Goal: Task Accomplishment & Management: Manage account settings

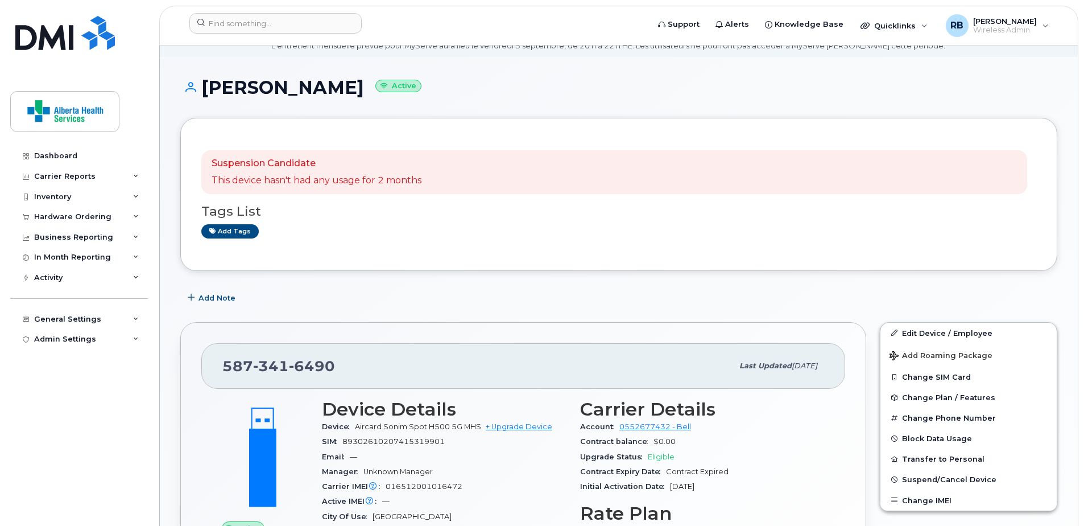
scroll to position [171, 0]
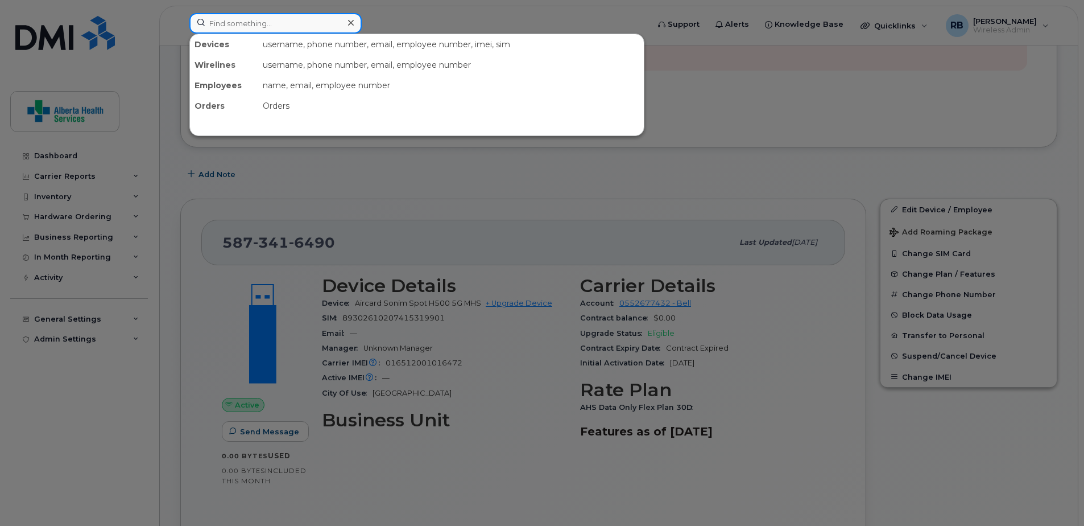
click at [270, 23] on input at bounding box center [275, 23] width 172 height 20
paste input "016512000006755"
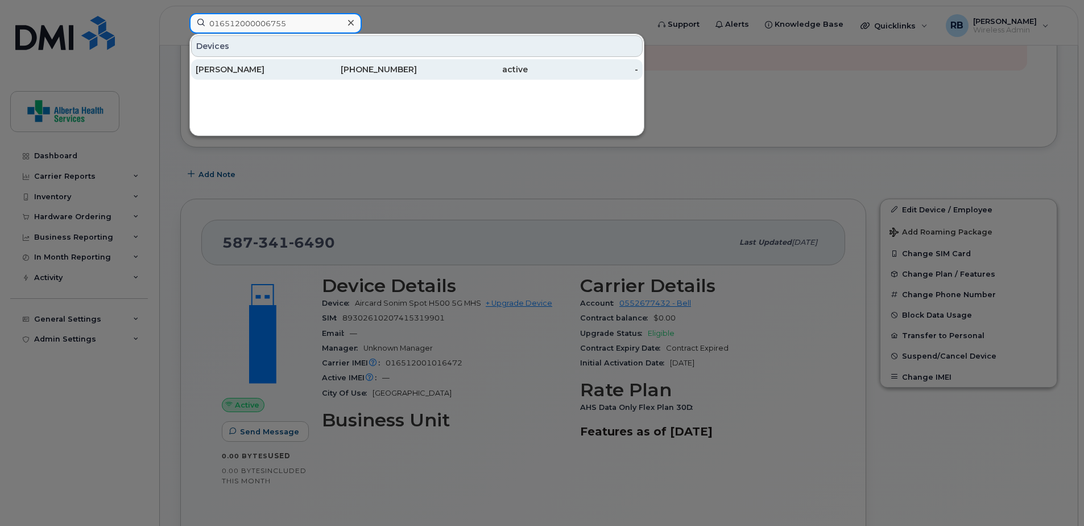
type input "016512000006755"
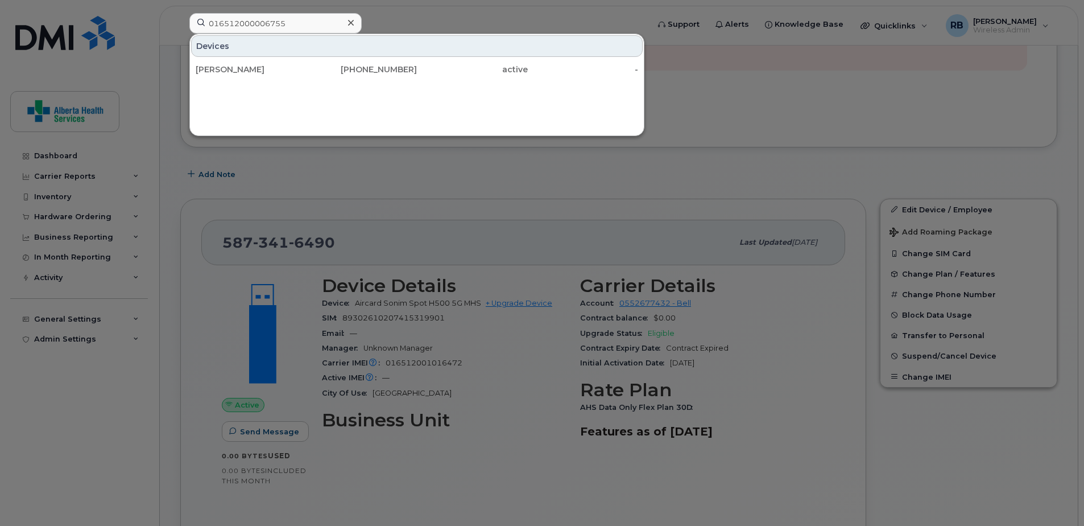
drag, startPoint x: 348, startPoint y: 71, endPoint x: 52, endPoint y: 141, distance: 304.0
click at [348, 71] on div "587-341-7384" at bounding box center [362, 69] width 111 height 11
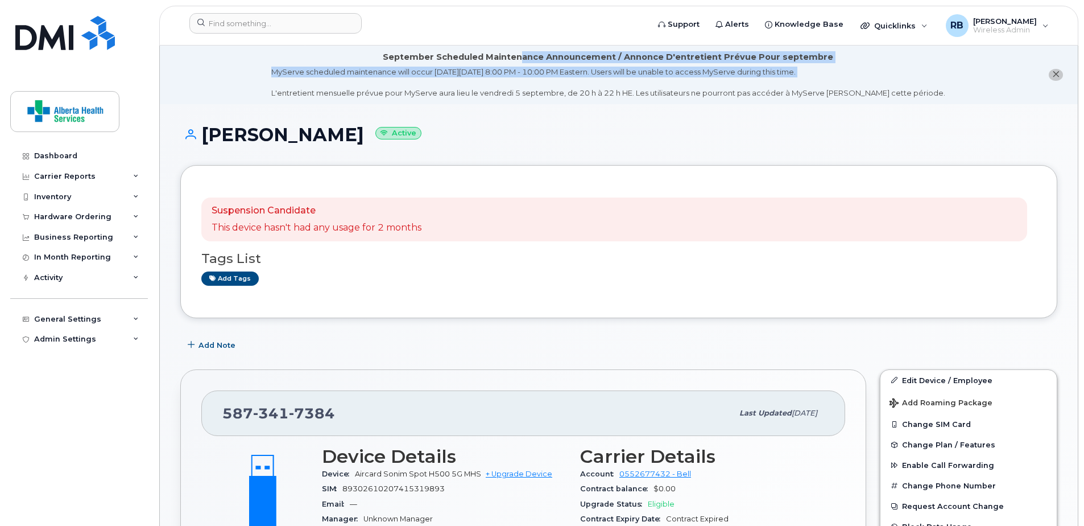
drag, startPoint x: 545, startPoint y: 44, endPoint x: 549, endPoint y: 75, distance: 31.5
click at [554, 76] on li "September Scheduled Maintenance Announcement / Annonce D'entretient Prévue Pour…" at bounding box center [619, 75] width 918 height 59
click at [928, 170] on div "Suspension Candidate This device hasn't had any usage for 2 months Tags List Ad…" at bounding box center [618, 241] width 877 height 153
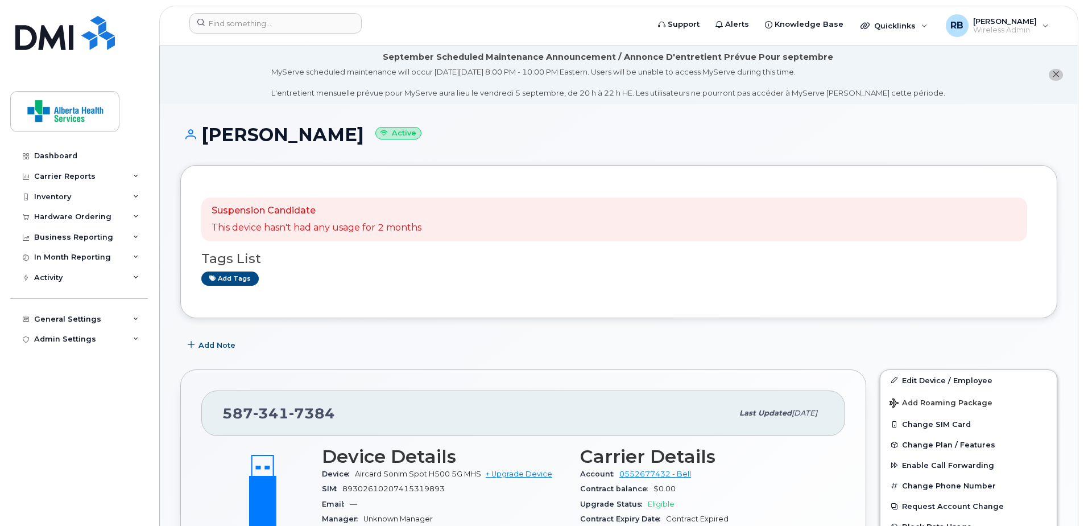
drag, startPoint x: 948, startPoint y: 151, endPoint x: 940, endPoint y: 154, distance: 8.5
click at [943, 154] on div "Natalie Willey Active" at bounding box center [618, 145] width 877 height 40
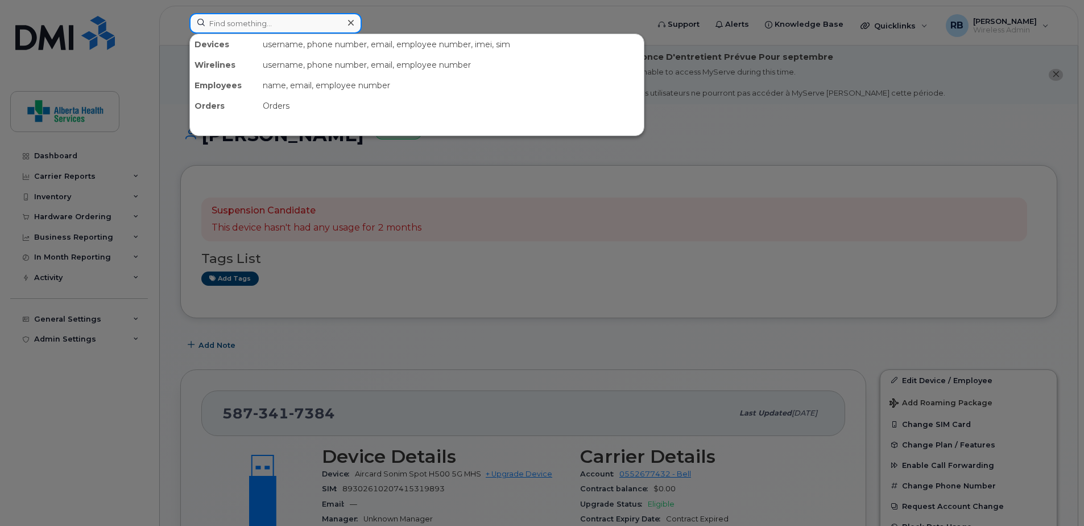
click at [240, 26] on input at bounding box center [275, 23] width 172 height 20
paste input "016512001016472"
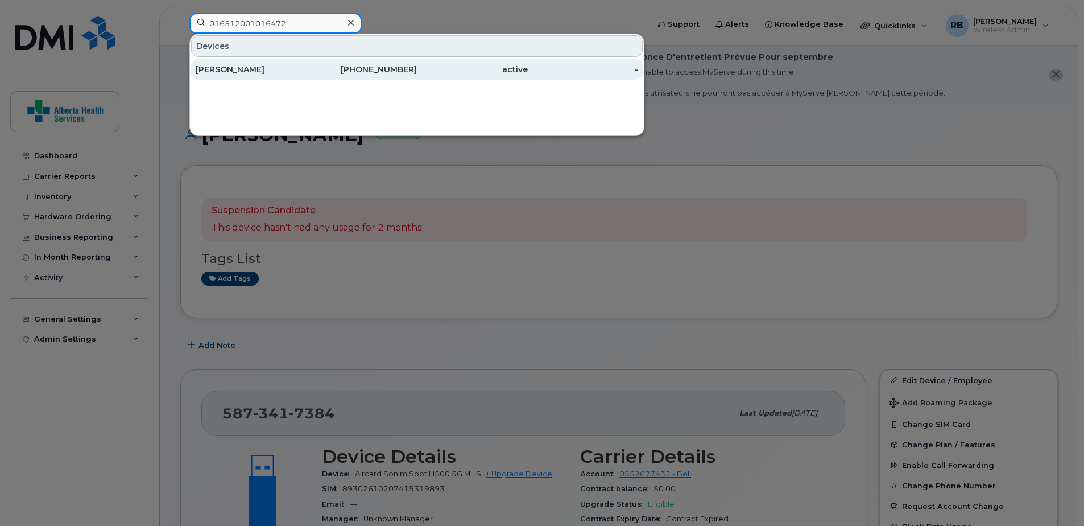
type input "016512001016472"
click at [300, 74] on div "Natalie Willey" at bounding box center [251, 69] width 111 height 11
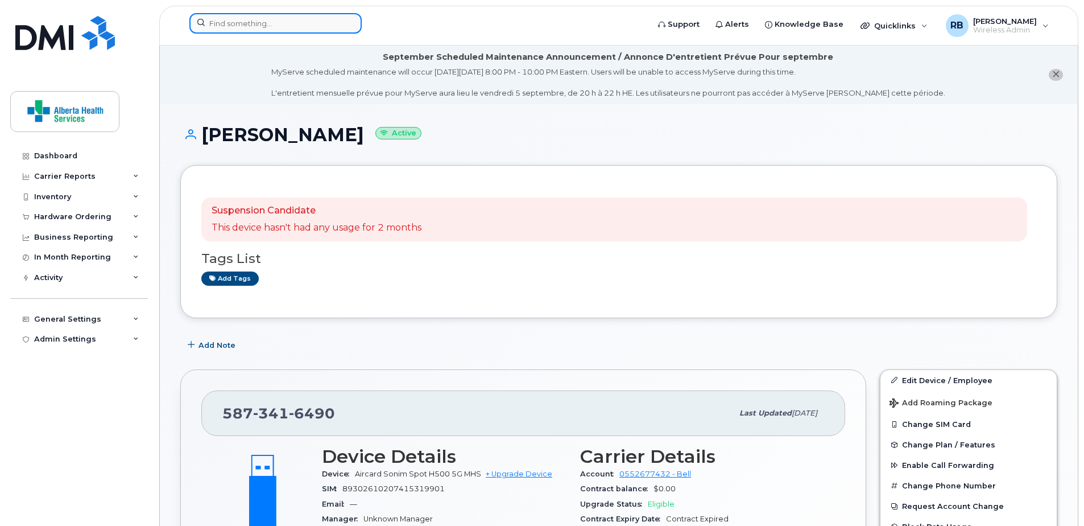
click at [265, 26] on input at bounding box center [275, 23] width 172 height 20
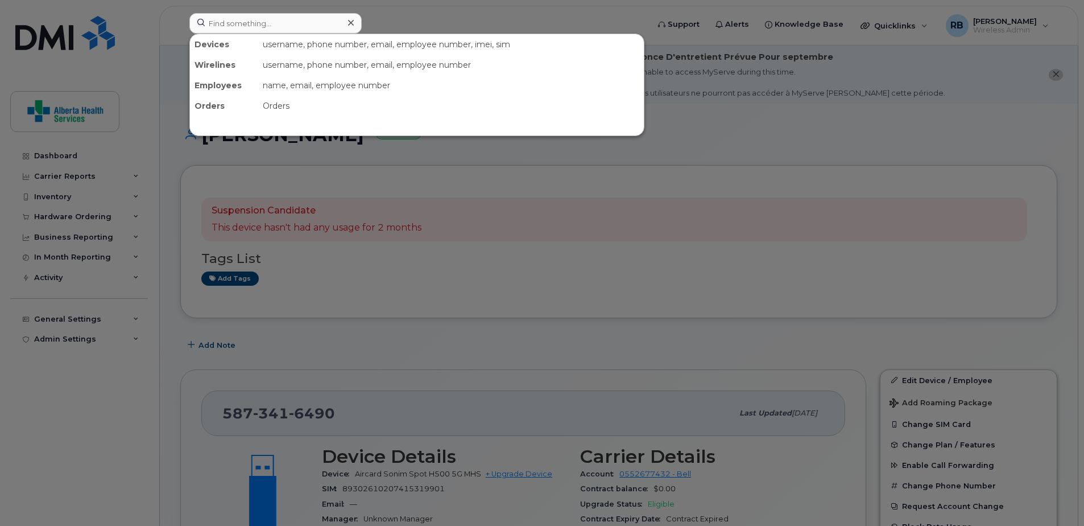
click at [877, 148] on div at bounding box center [542, 263] width 1084 height 526
click at [244, 26] on input at bounding box center [275, 23] width 172 height 20
paste input "016512001016472"
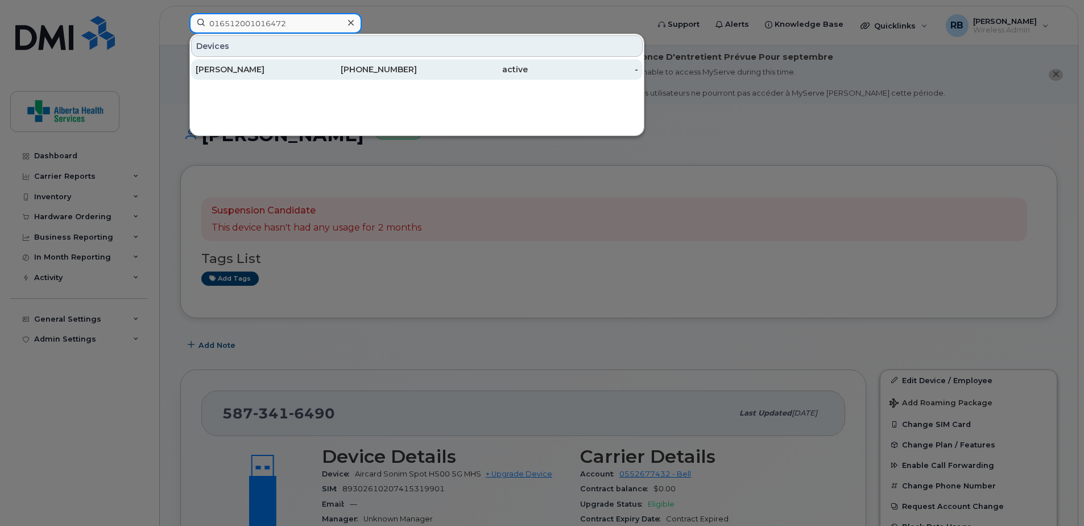
type input "016512001016472"
click at [296, 66] on div "[PERSON_NAME]" at bounding box center [251, 69] width 111 height 11
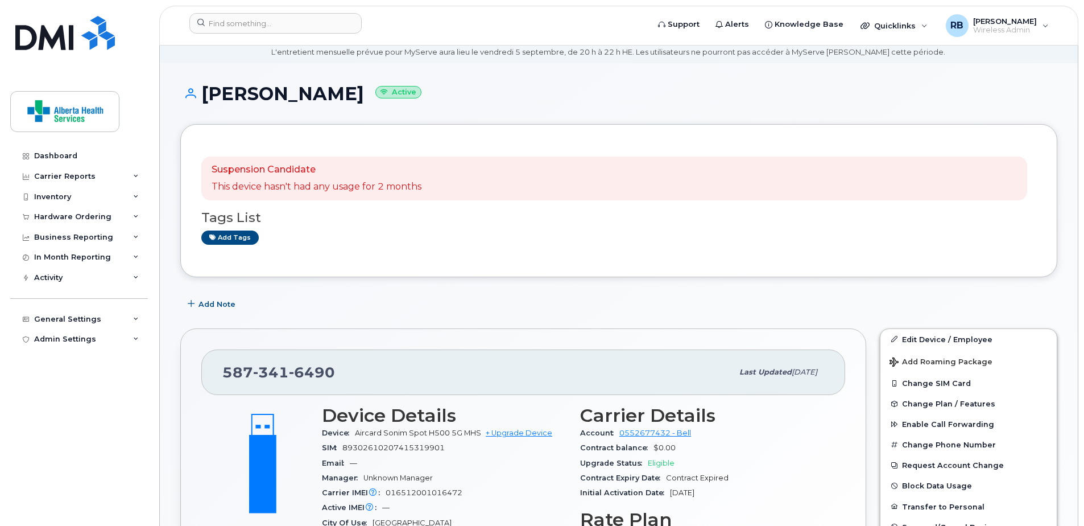
scroll to position [114, 0]
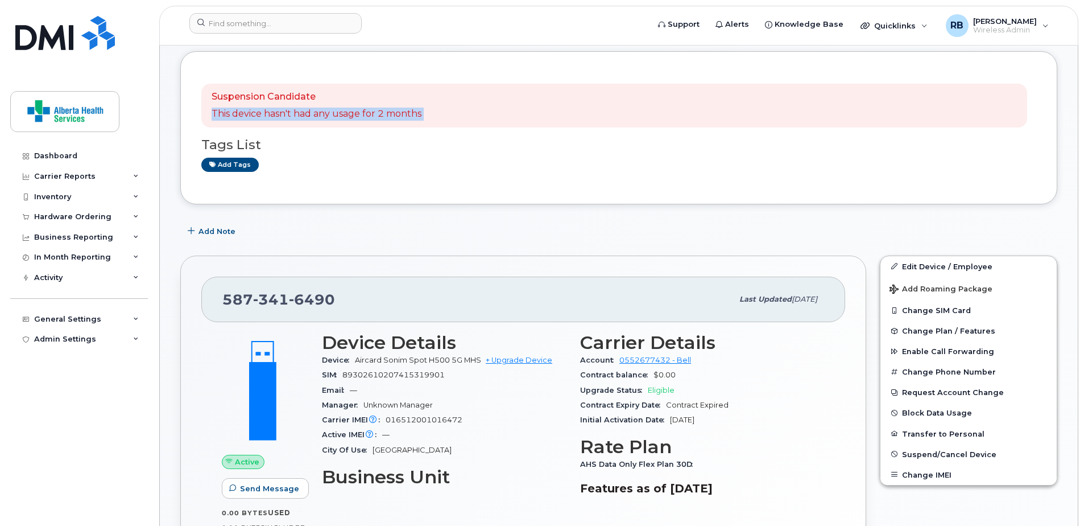
drag, startPoint x: 752, startPoint y: 117, endPoint x: 207, endPoint y: 41, distance: 550.3
click at [830, 104] on div "Suspension Candidate This device hasn't had any usage for 2 months Tags List Ad…" at bounding box center [618, 127] width 877 height 153
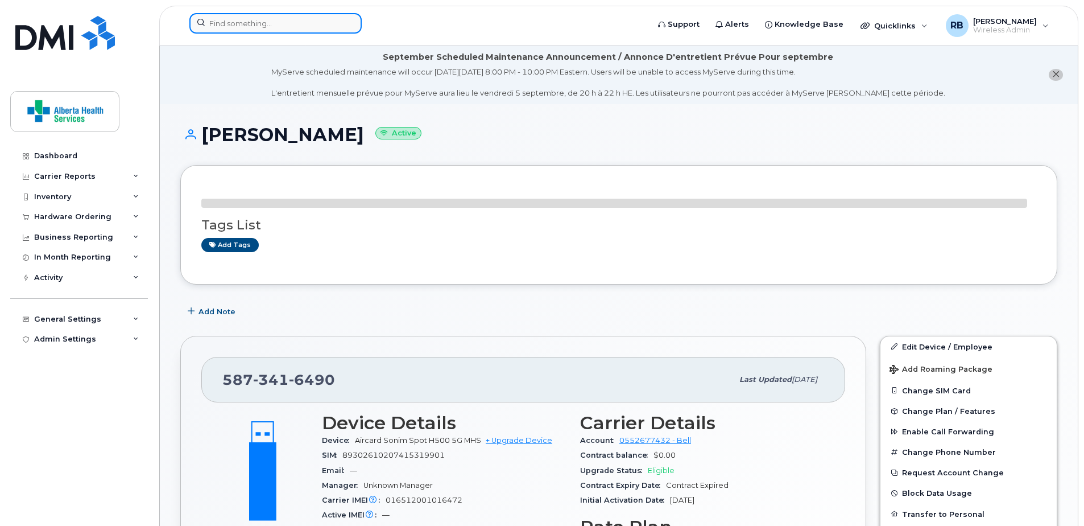
click at [305, 28] on input at bounding box center [275, 23] width 172 height 20
paste input "[PHONE_NUMBER]"
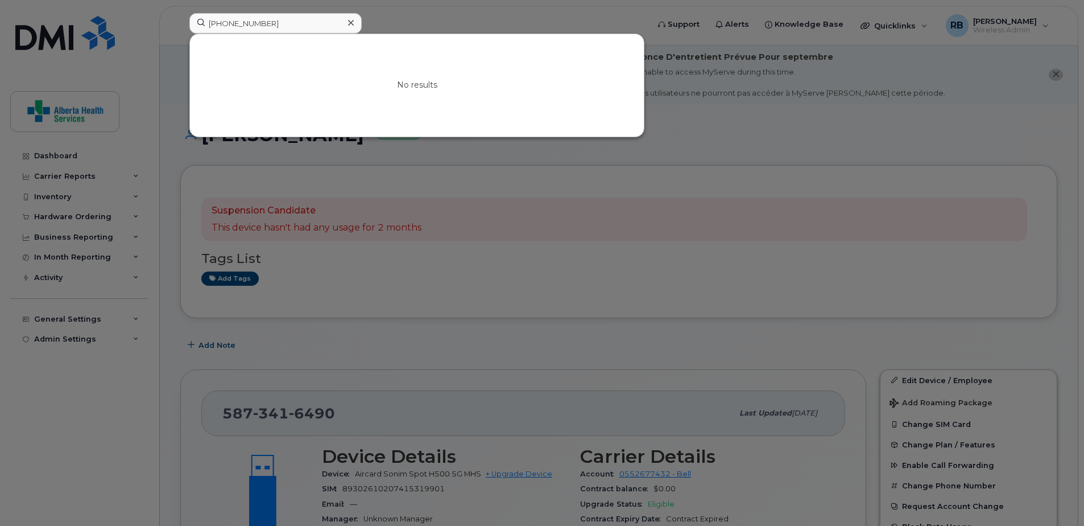
click at [613, 22] on div at bounding box center [542, 263] width 1084 height 526
click at [613, 22] on form "[PHONE_NUMBER]" at bounding box center [415, 23] width 452 height 20
click at [282, 24] on input "[PHONE_NUMBER]" at bounding box center [275, 23] width 172 height 20
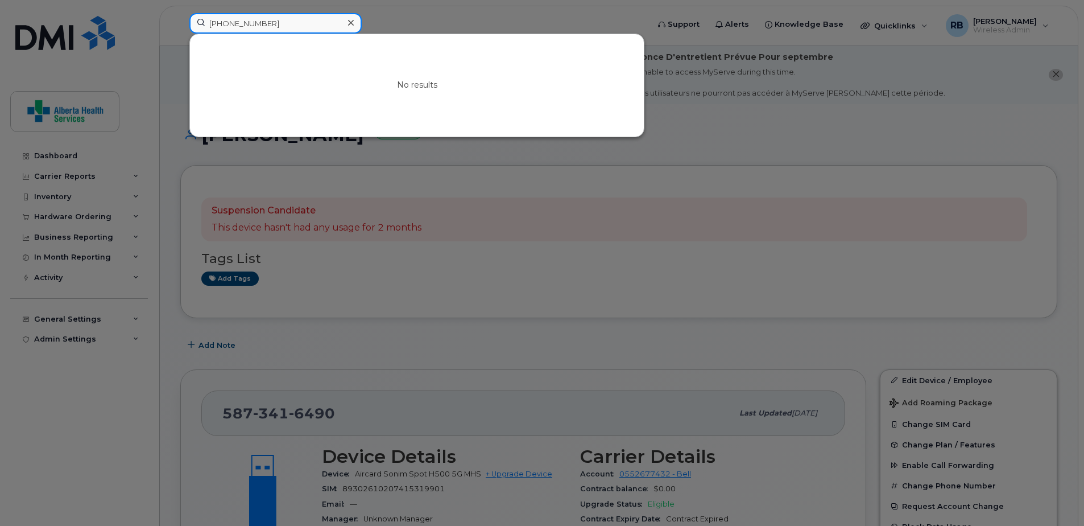
paste input "5873381739"
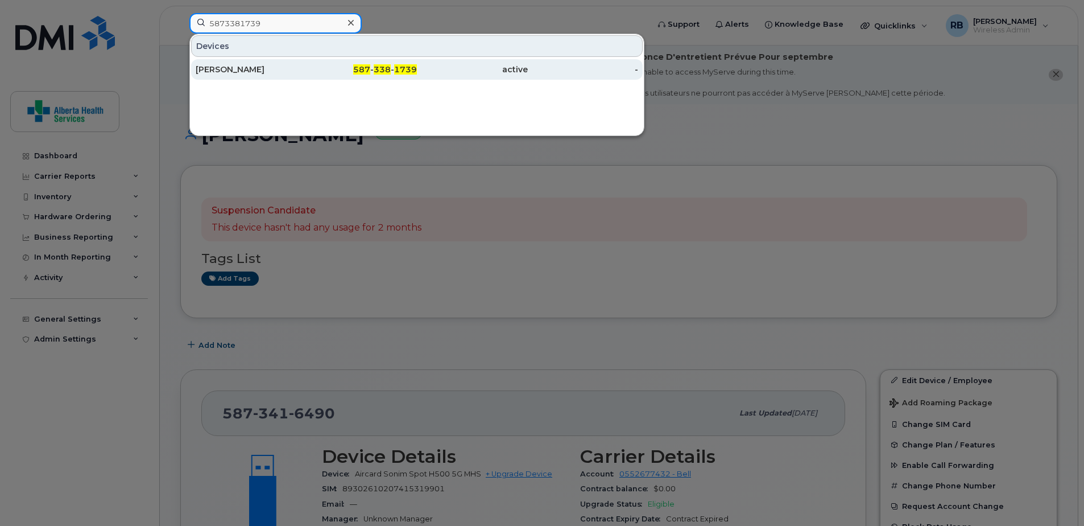
type input "5873381739"
click at [381, 79] on div "587 - 338 - 1739" at bounding box center [362, 69] width 111 height 20
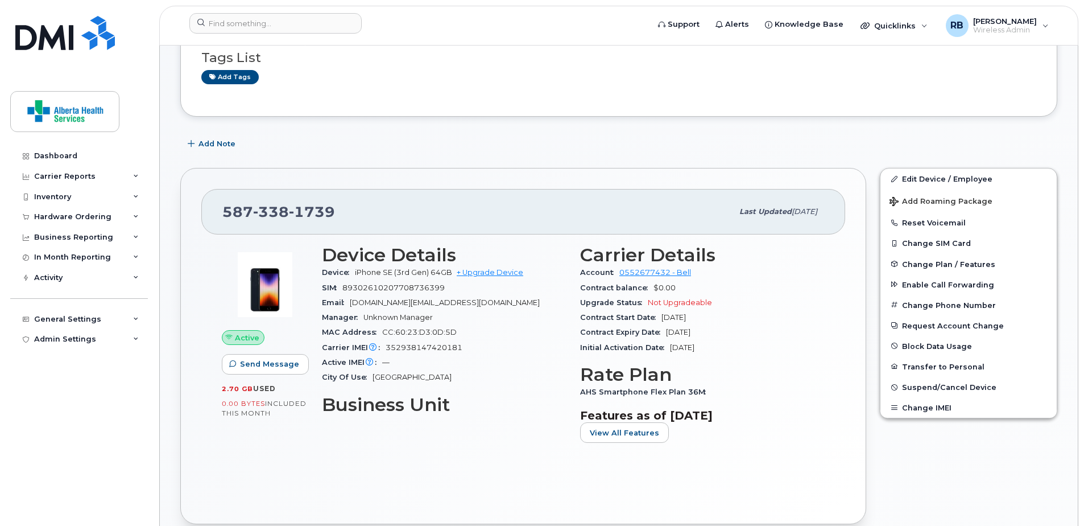
scroll to position [284, 0]
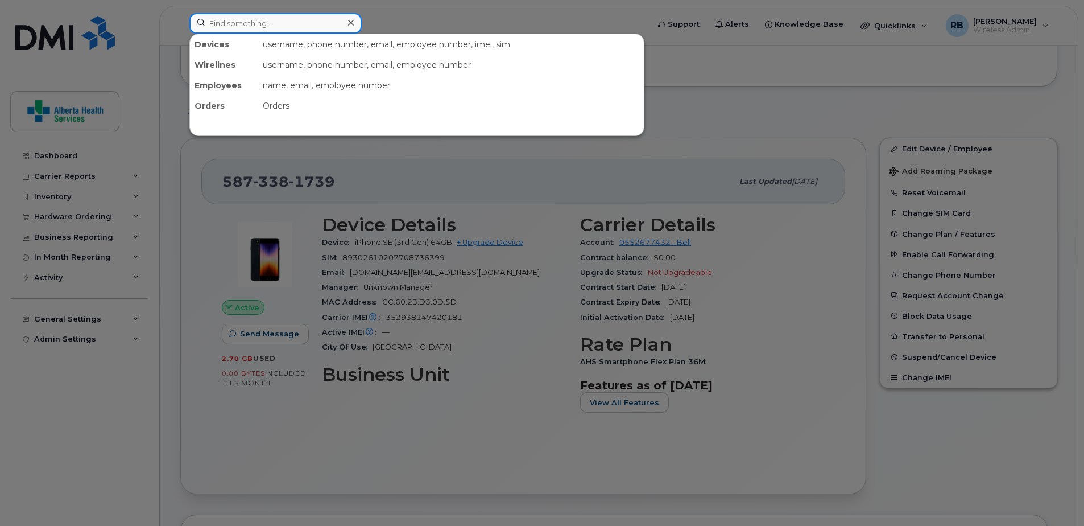
click at [258, 23] on input at bounding box center [275, 23] width 172 height 20
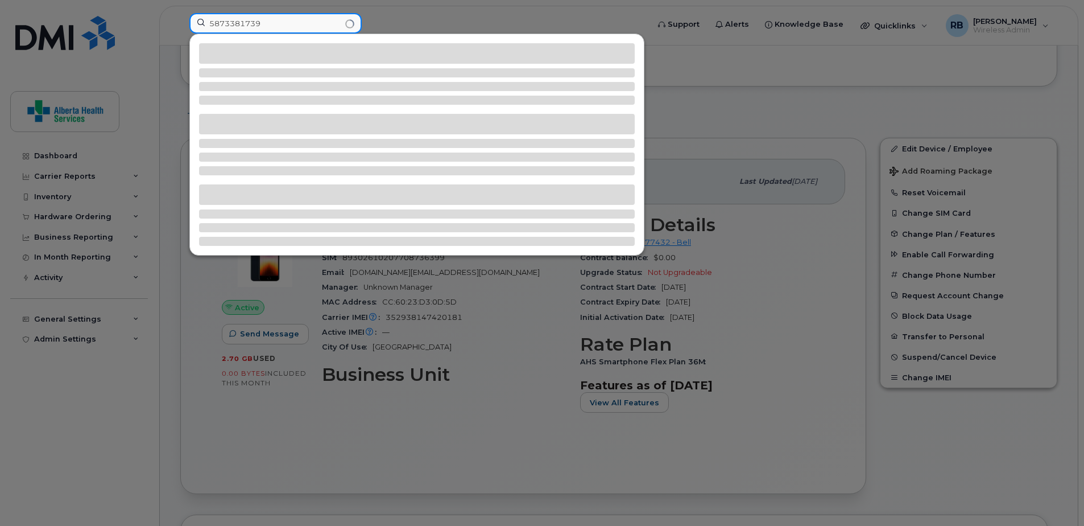
type input "5873381739"
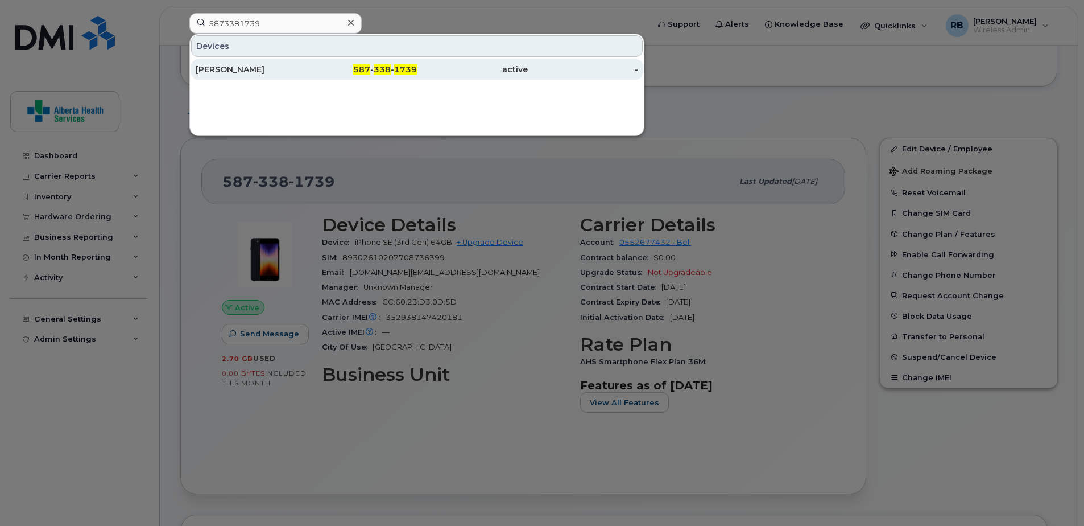
click at [382, 70] on span "338" at bounding box center [382, 69] width 17 height 10
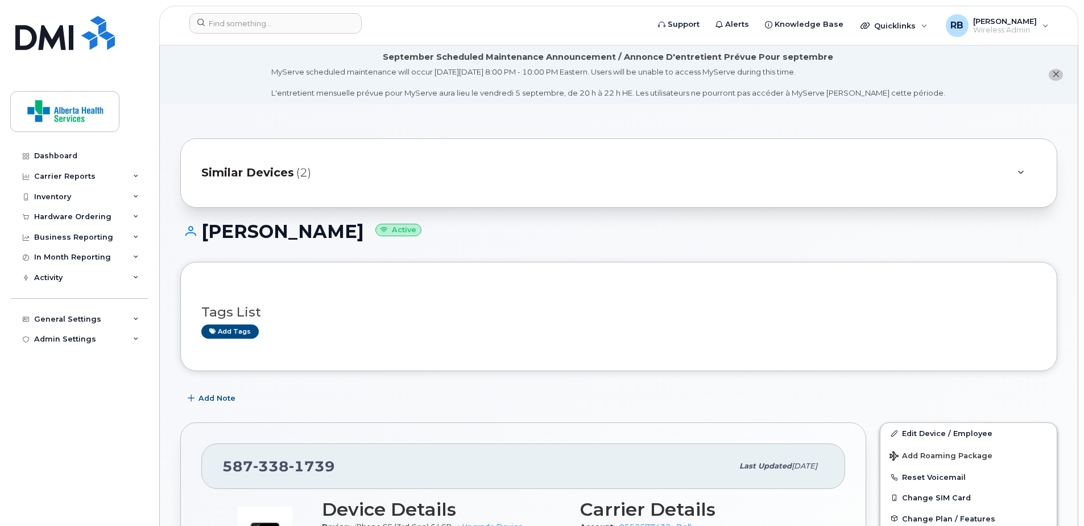
scroll to position [171, 0]
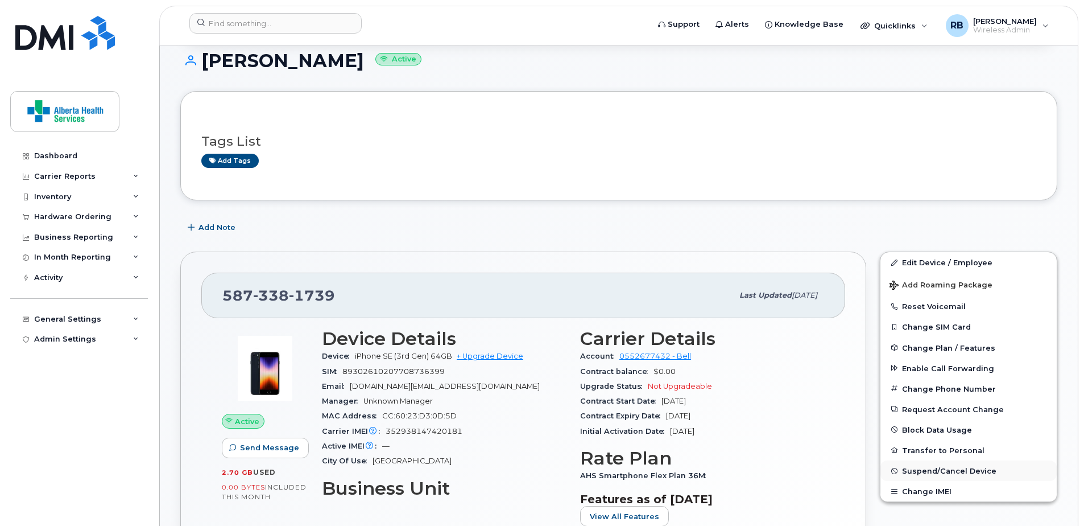
click at [943, 472] on span "Suspend/Cancel Device" at bounding box center [949, 471] width 94 height 9
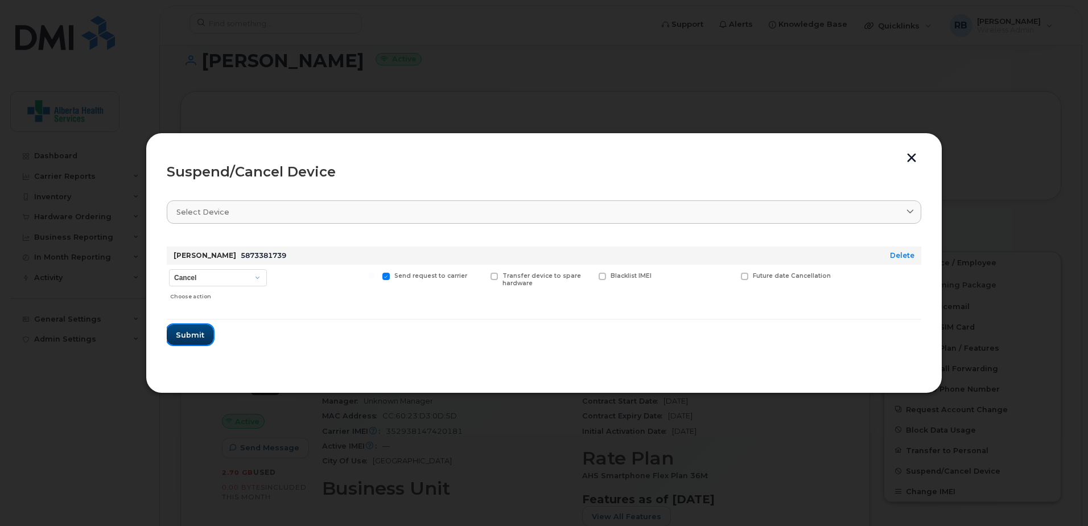
click at [184, 336] on span "Submit" at bounding box center [190, 334] width 28 height 11
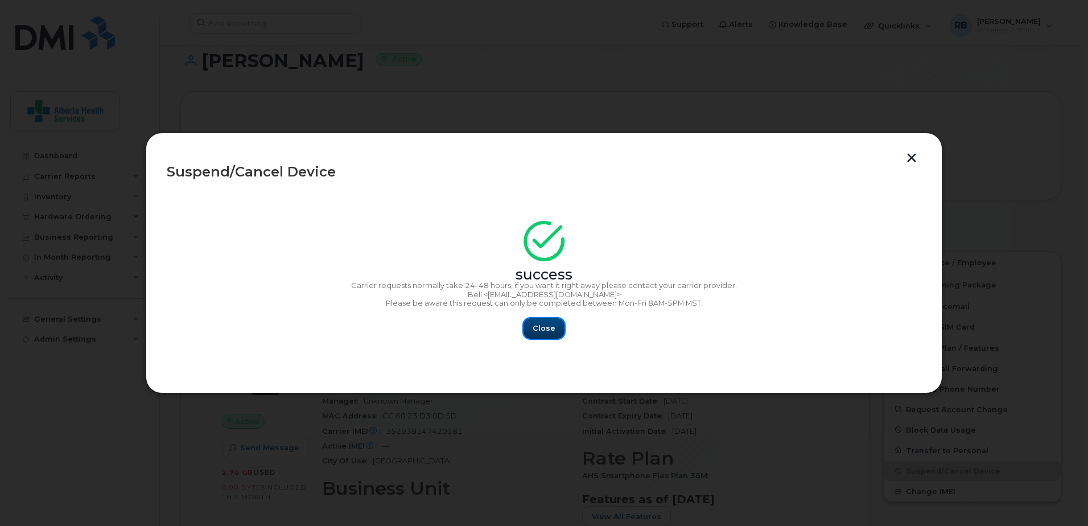
click at [544, 325] on span "Close" at bounding box center [544, 328] width 23 height 11
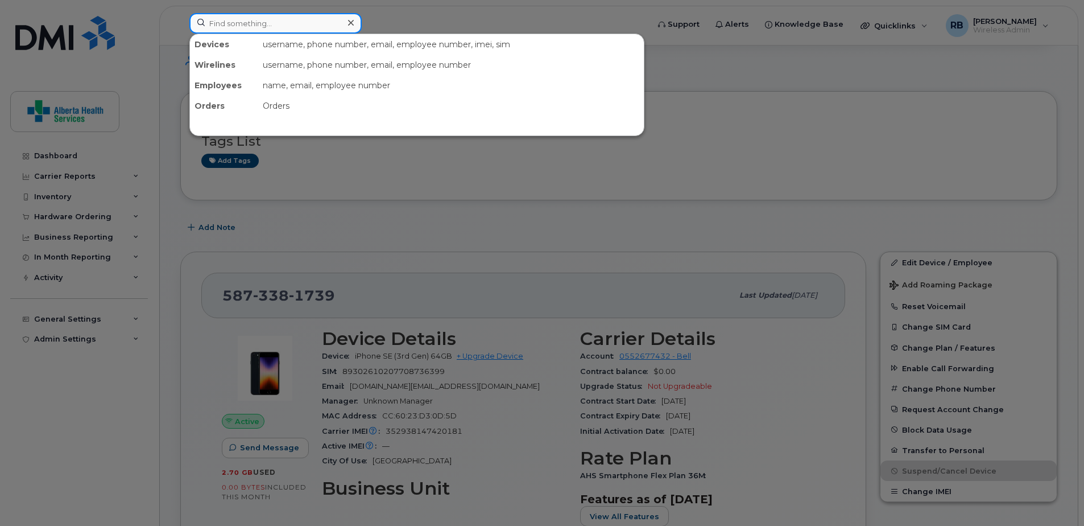
click at [253, 21] on input at bounding box center [275, 23] width 172 height 20
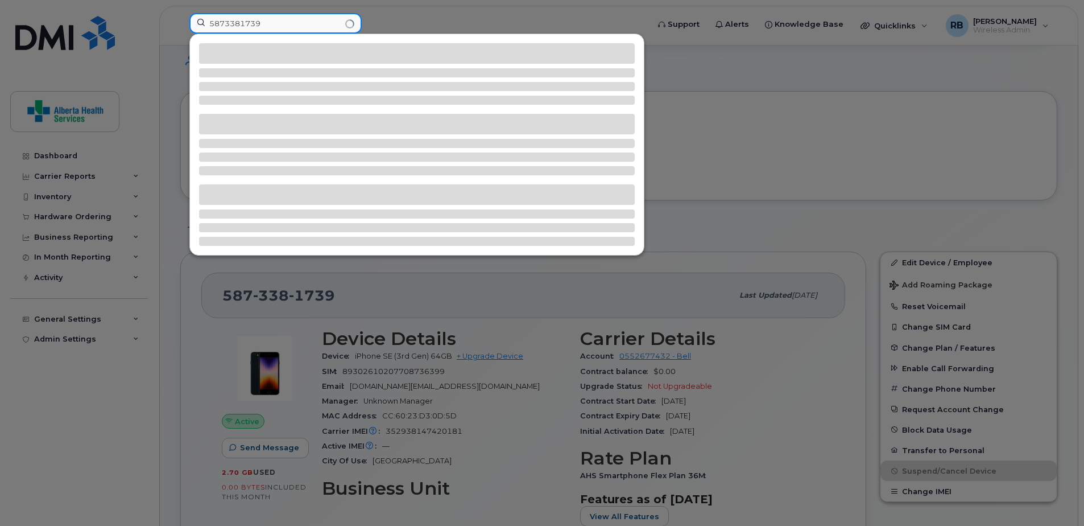
type input "5873381739"
drag, startPoint x: 284, startPoint y: 26, endPoint x: 129, endPoint y: 7, distance: 156.4
click at [180, 13] on div "5873381739" at bounding box center [415, 25] width 470 height 25
click at [690, 61] on div at bounding box center [542, 263] width 1084 height 526
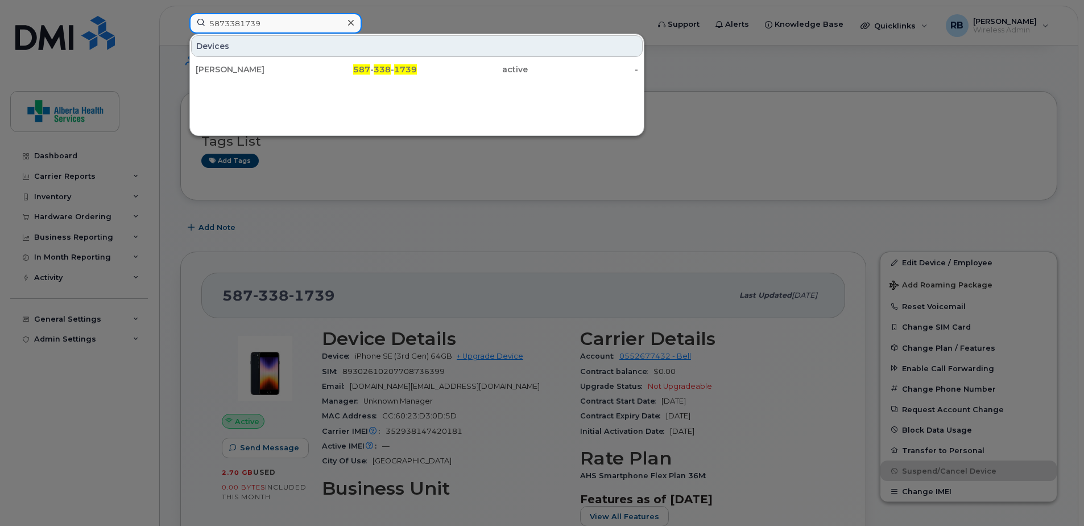
drag, startPoint x: 291, startPoint y: 27, endPoint x: 81, endPoint y: 7, distance: 210.9
click at [180, 13] on div "5873381739 Devices Warren Ma 587 - 338 - 1739 active -" at bounding box center [415, 25] width 470 height 25
click at [81, 7] on div at bounding box center [542, 263] width 1084 height 526
click at [306, 26] on input "5873381739" at bounding box center [275, 23] width 172 height 20
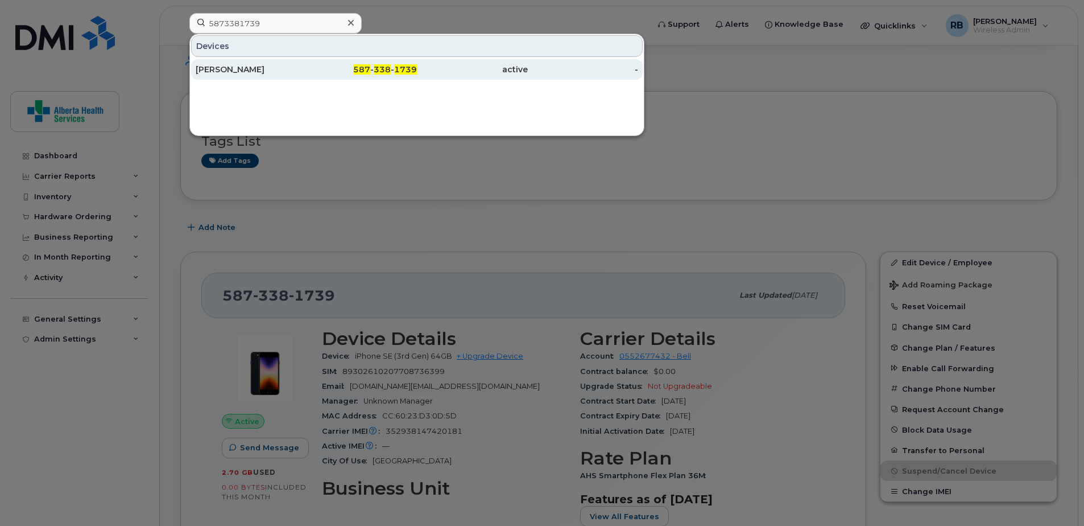
click at [356, 67] on span "587" at bounding box center [361, 69] width 17 height 10
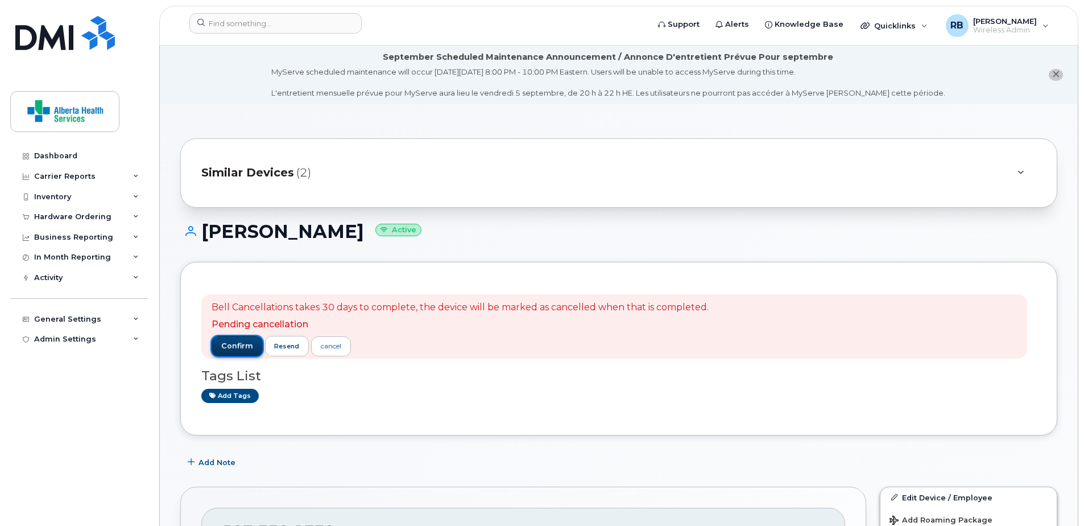
click at [221, 343] on span "confirm" at bounding box center [237, 346] width 32 height 10
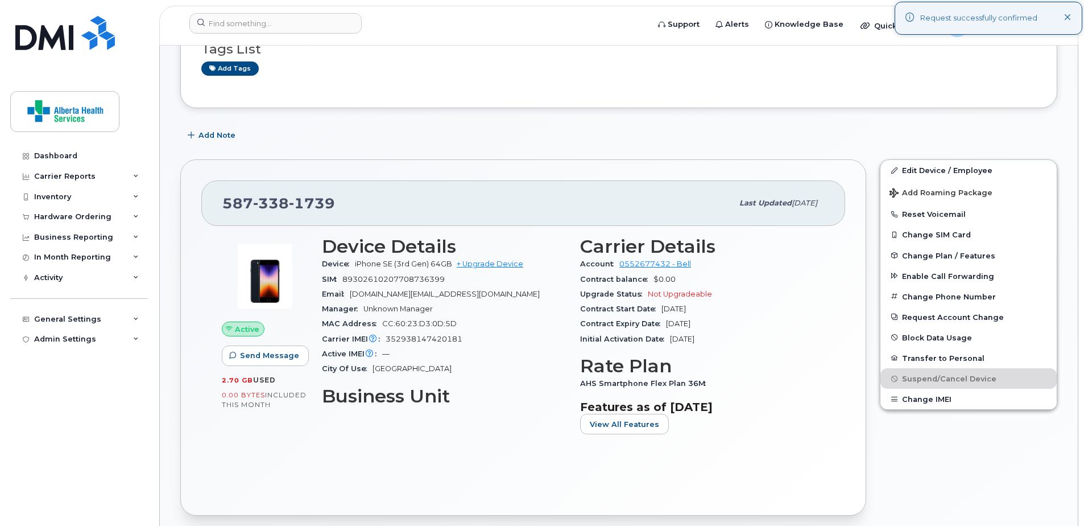
scroll to position [284, 0]
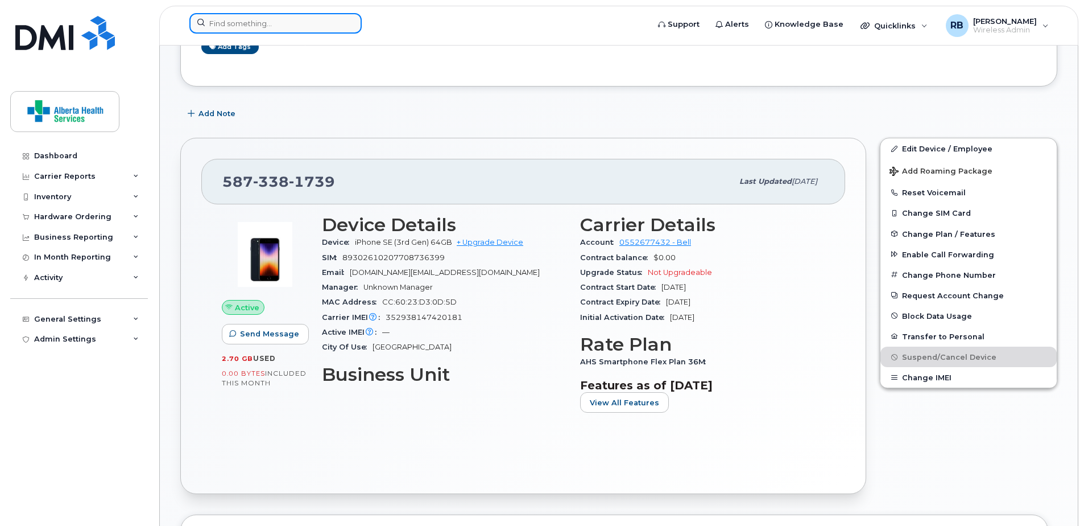
click at [279, 26] on input at bounding box center [275, 23] width 172 height 20
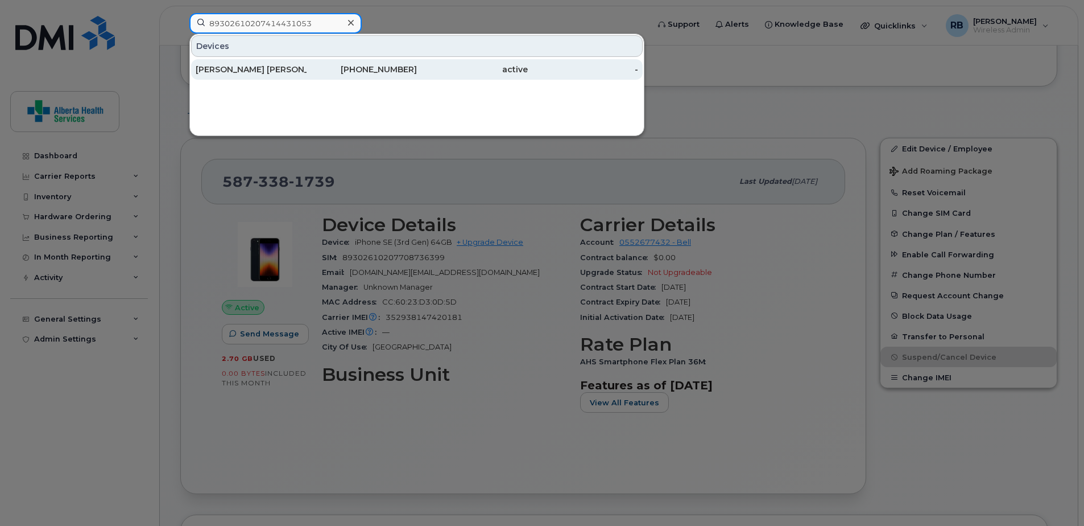
type input "89302610207414431053"
click at [474, 72] on div "active" at bounding box center [472, 69] width 111 height 11
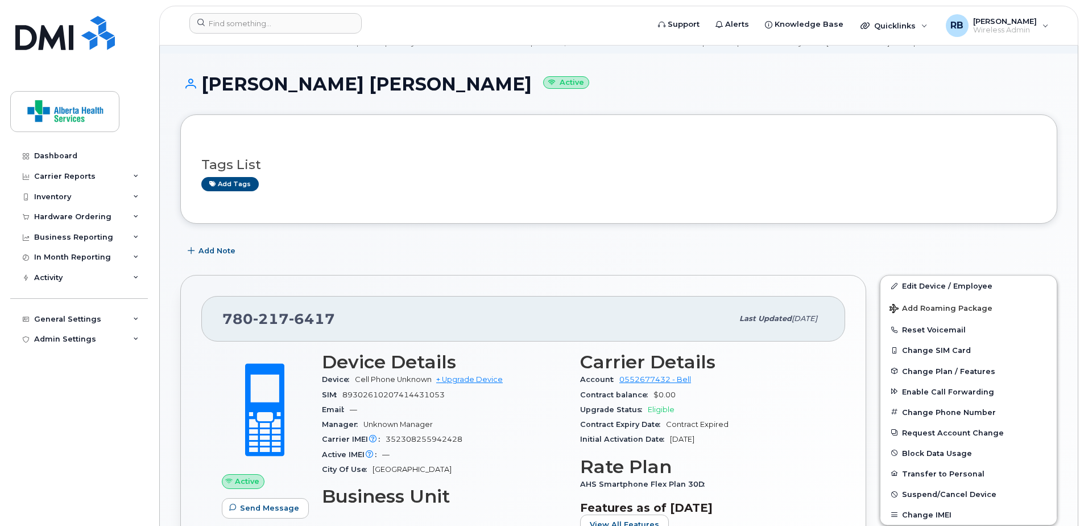
scroll to position [114, 0]
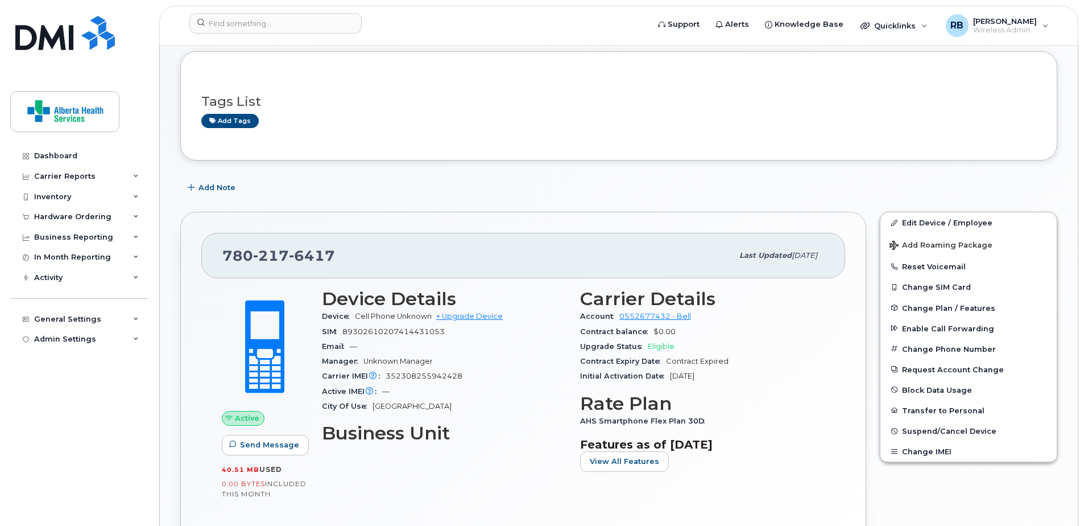
click at [356, 259] on div "[PHONE_NUMBER]" at bounding box center [477, 256] width 510 height 24
click at [344, 257] on div "[PHONE_NUMBER]" at bounding box center [477, 256] width 510 height 24
drag, startPoint x: 321, startPoint y: 254, endPoint x: 279, endPoint y: 252, distance: 42.7
click at [299, 253] on span "6417" at bounding box center [312, 255] width 46 height 17
drag, startPoint x: 279, startPoint y: 252, endPoint x: 271, endPoint y: 253, distance: 8.0
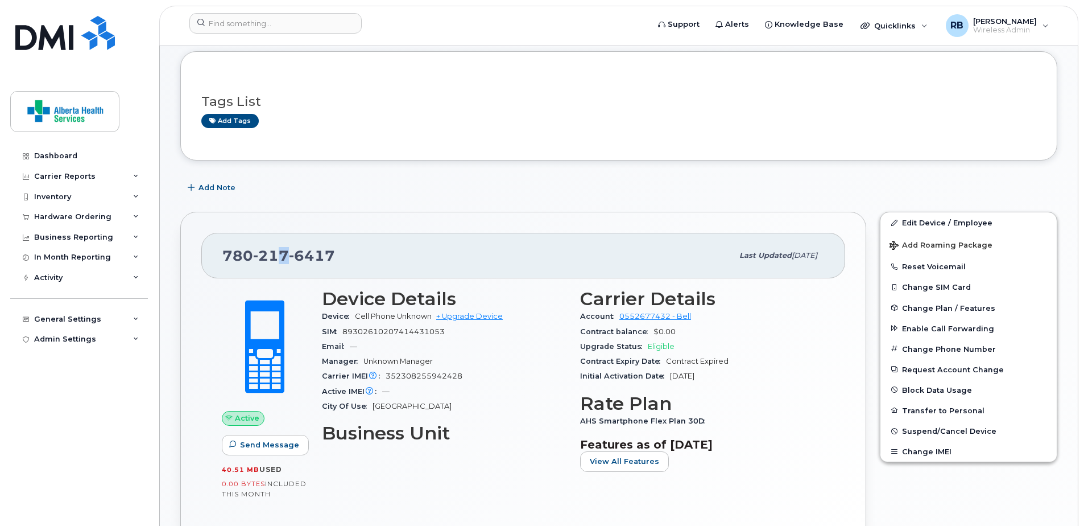
click at [272, 253] on span "780 217 6417" at bounding box center [278, 255] width 113 height 17
drag, startPoint x: 271, startPoint y: 253, endPoint x: 254, endPoint y: 257, distance: 17.1
click at [254, 257] on span "217" at bounding box center [271, 255] width 36 height 17
click at [220, 259] on div "780 217 6417 Last updated Aug 12, 2025" at bounding box center [523, 256] width 644 height 46
drag, startPoint x: 221, startPoint y: 254, endPoint x: 345, endPoint y: 251, distance: 124.1
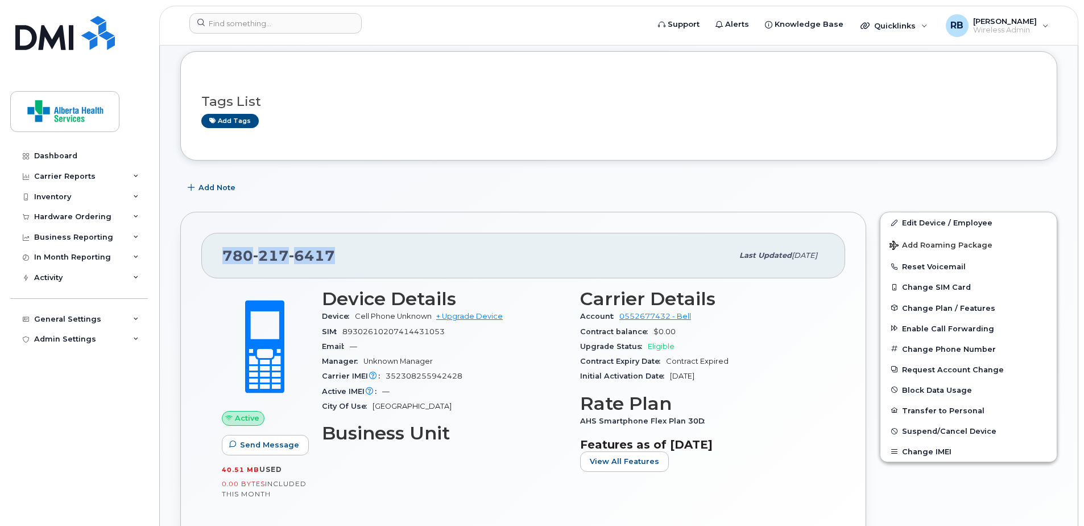
click at [345, 251] on div "780 217 6417 Last updated Aug 12, 2025" at bounding box center [523, 256] width 644 height 46
copy span "780 217 6417"
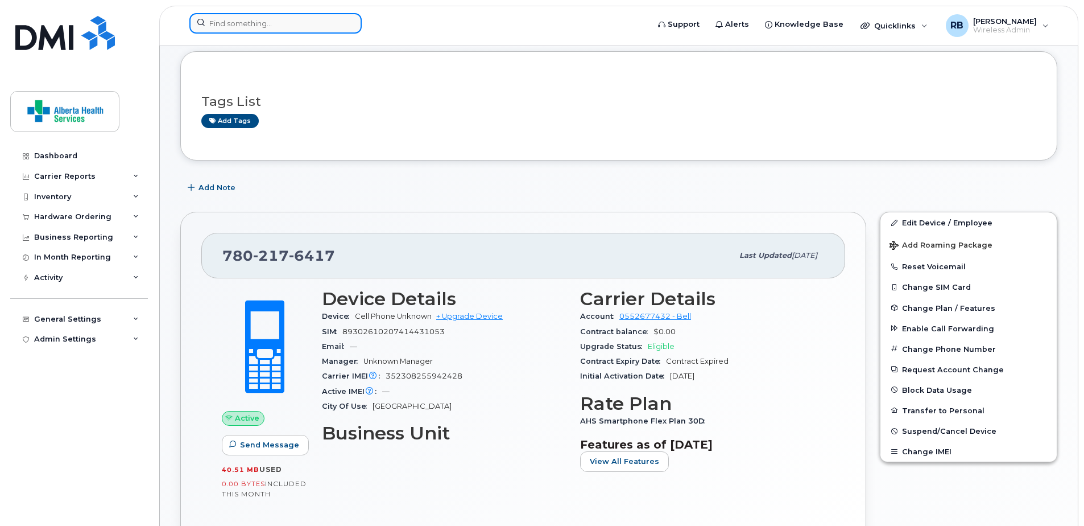
click at [252, 24] on input at bounding box center [275, 23] width 172 height 20
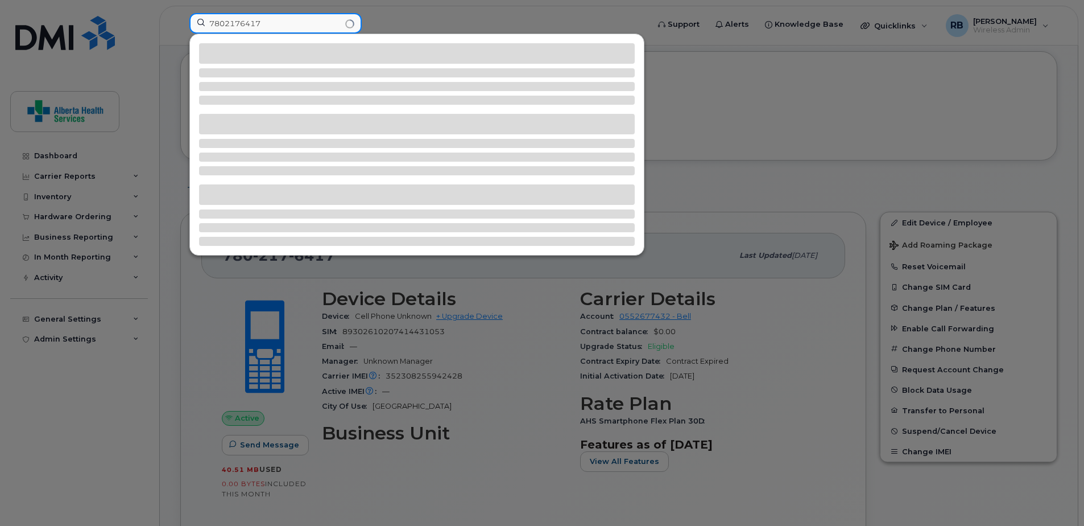
type input "7802176417"
click at [783, 141] on div at bounding box center [542, 263] width 1084 height 526
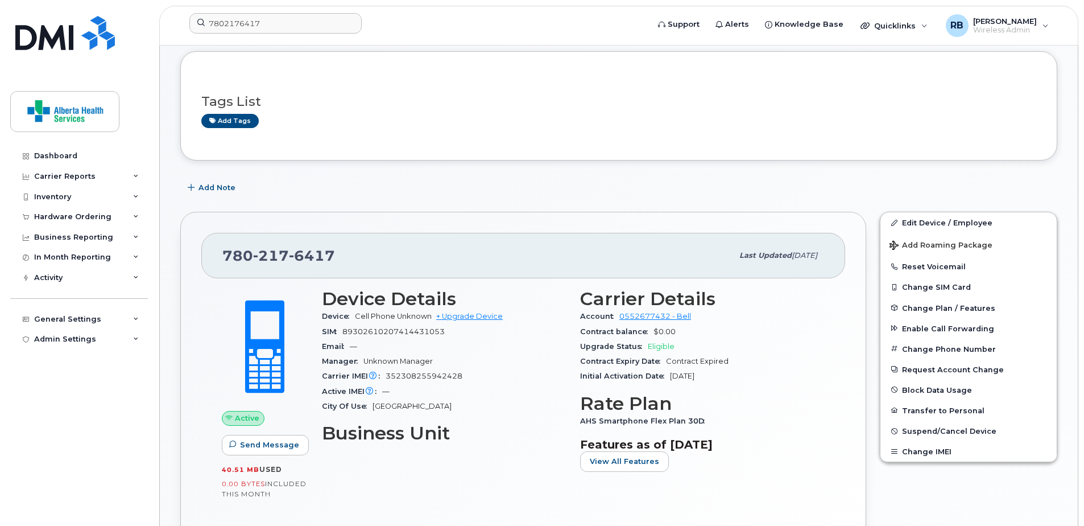
click at [783, 141] on div "Tags List Add tags" at bounding box center [618, 105] width 877 height 109
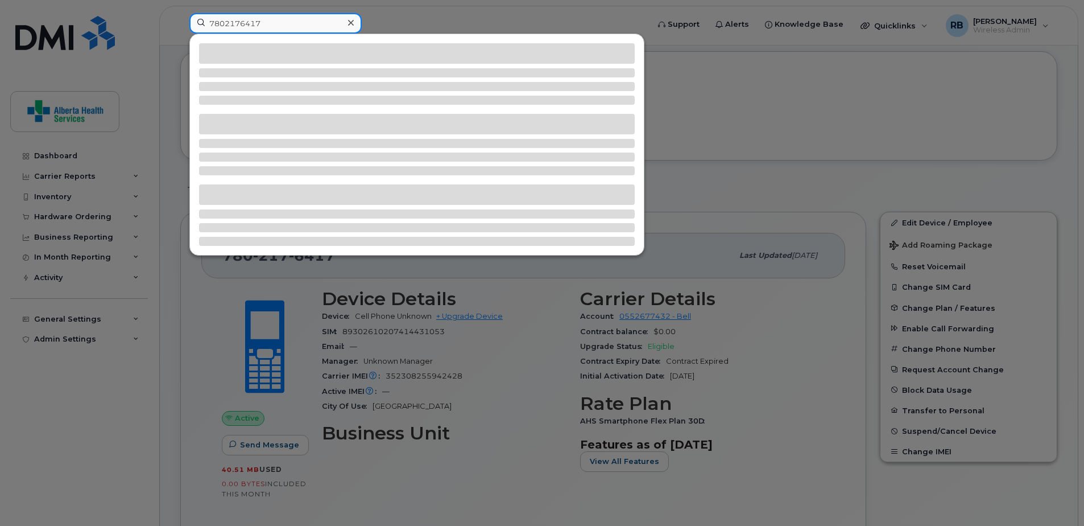
click at [310, 28] on input "7802176417" at bounding box center [275, 23] width 172 height 20
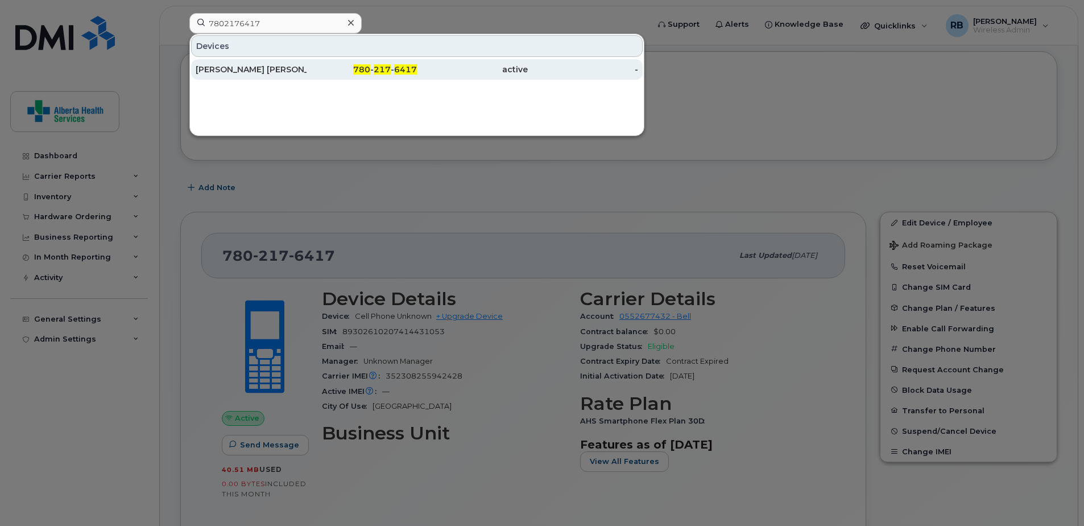
click at [288, 69] on div "[PERSON_NAME] [PERSON_NAME]" at bounding box center [251, 69] width 111 height 11
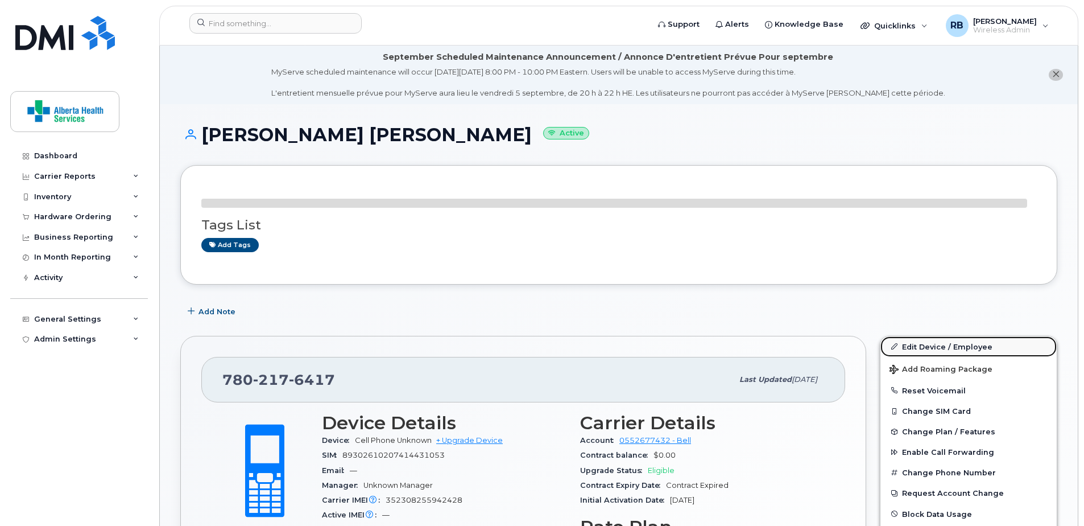
click at [926, 344] on link "Edit Device / Employee" at bounding box center [969, 346] width 176 height 20
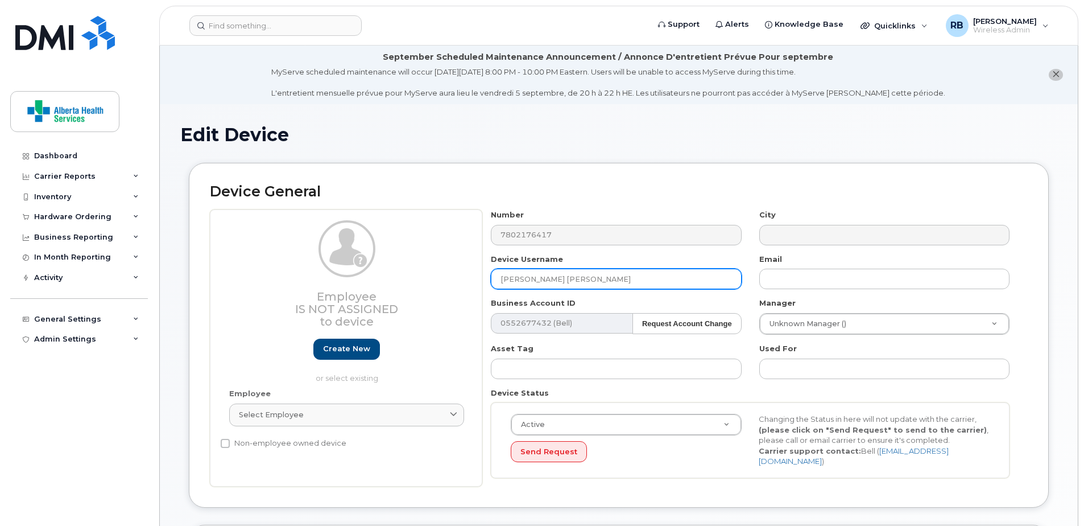
click at [543, 283] on input "[PERSON_NAME] [PERSON_NAME]" at bounding box center [616, 279] width 250 height 20
paste input "[PERSON_NAME]"
type input "[PERSON_NAME]"
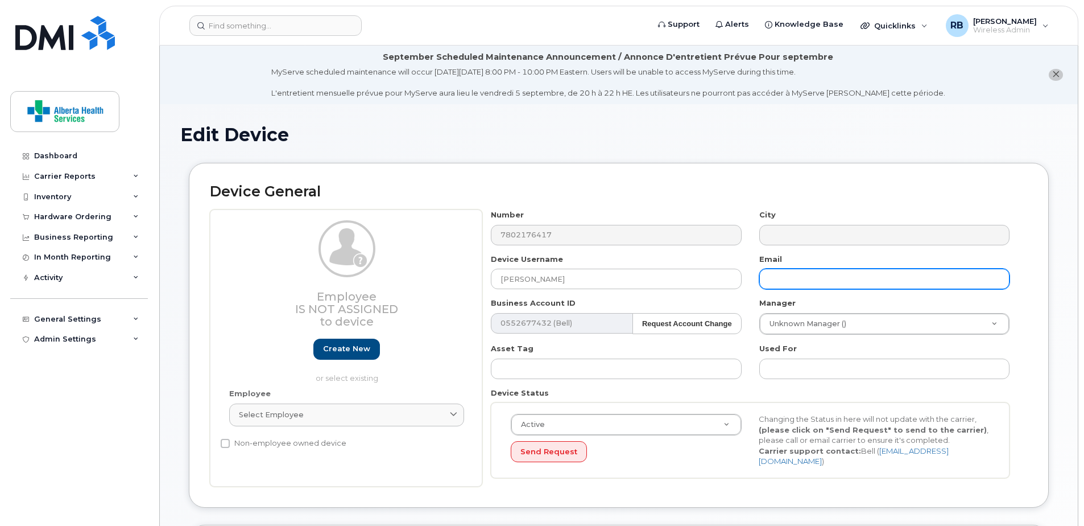
click at [793, 277] on input "text" at bounding box center [885, 279] width 250 height 20
paste input "[PERSON_NAME][EMAIL_ADDRESS][DOMAIN_NAME]"
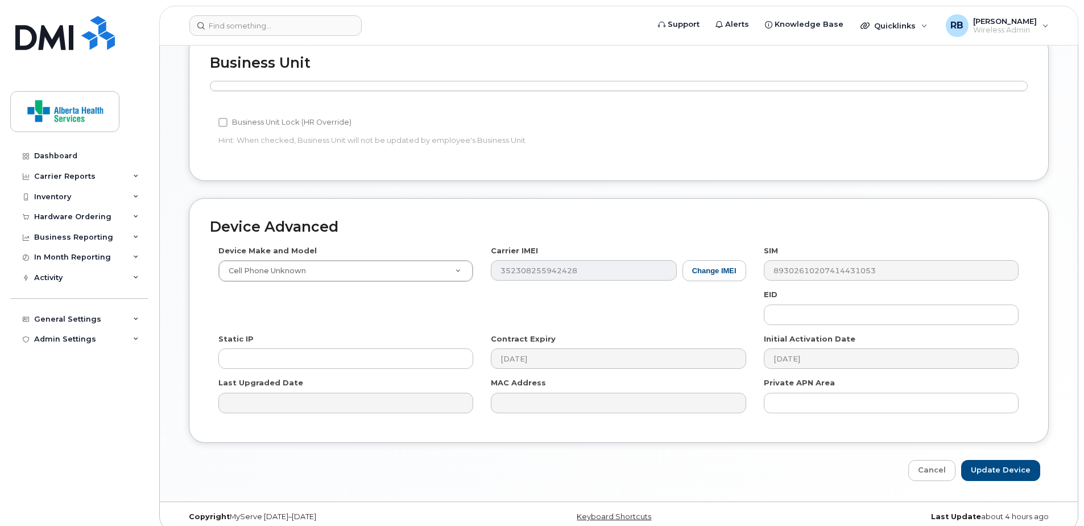
scroll to position [498, 0]
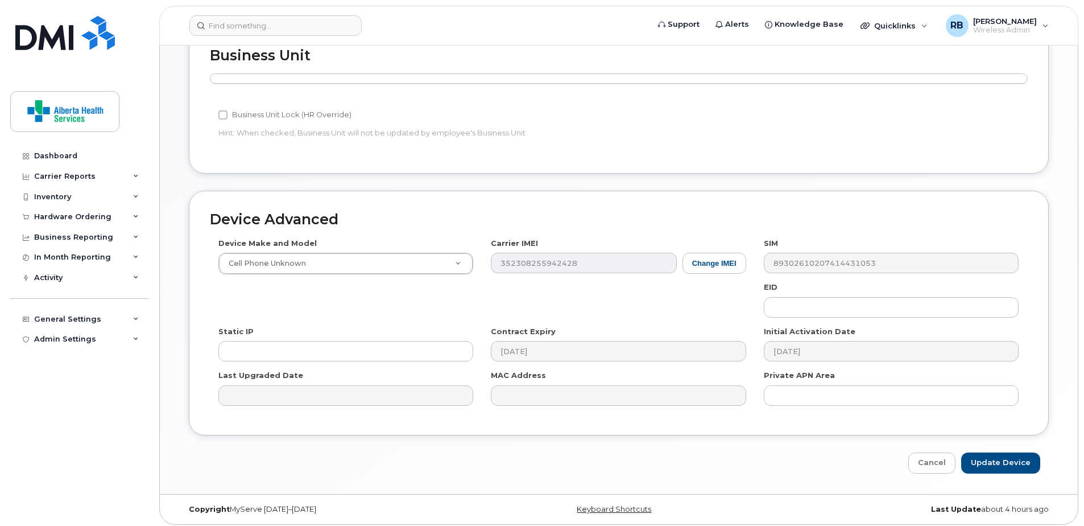
type input "[PERSON_NAME][EMAIL_ADDRESS][DOMAIN_NAME]"
click at [357, 270] on div "Device Make and Model Cell Phone Unknown Android TCL 502 Watch Apple Watch S9 4…" at bounding box center [619, 326] width 818 height 176
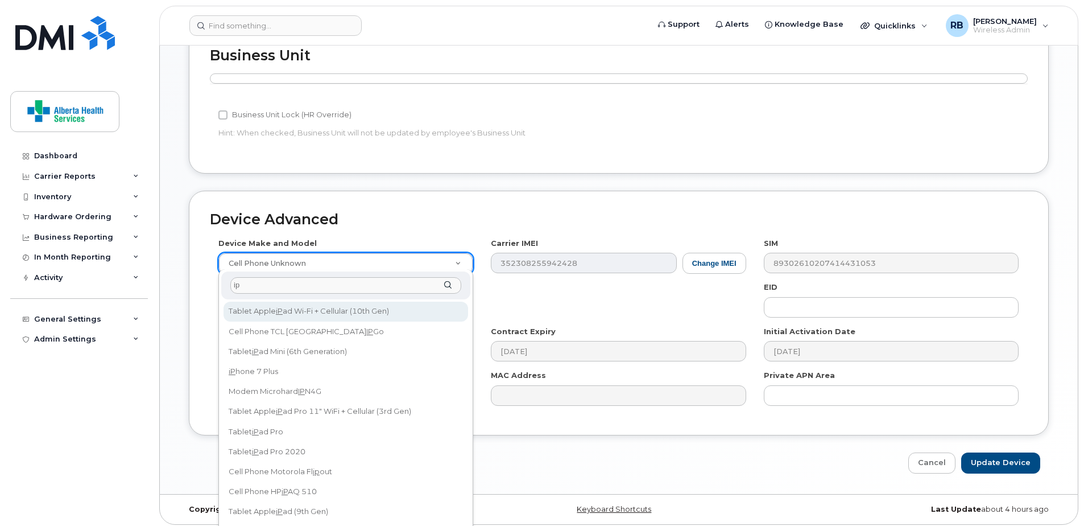
type input "i"
type input "8th gen"
select select "3093"
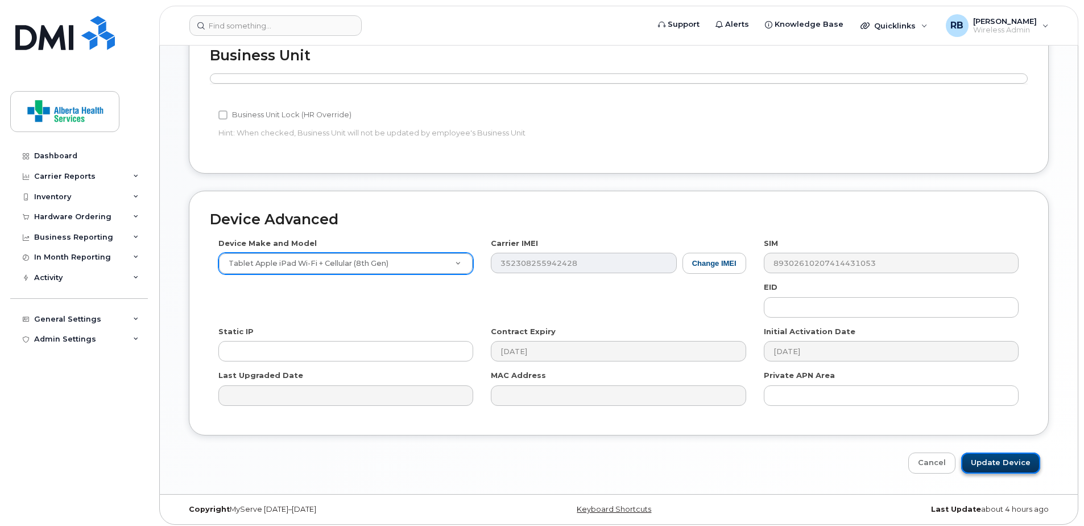
click at [1032, 460] on input "Update Device" at bounding box center [1000, 462] width 79 height 21
type input "Saving..."
